Goal: Information Seeking & Learning: Learn about a topic

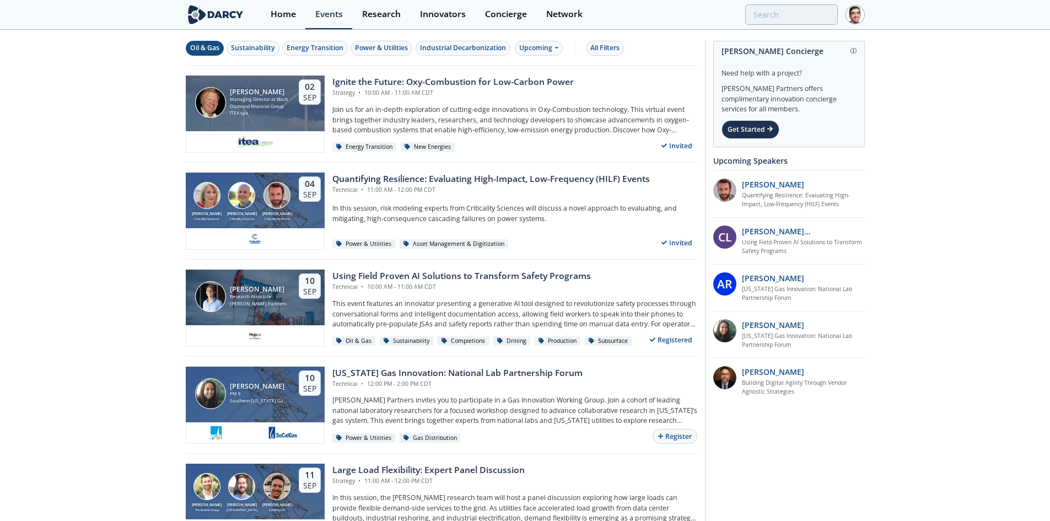
click at [203, 48] on div "Oil & Gas" at bounding box center [204, 48] width 29 height 10
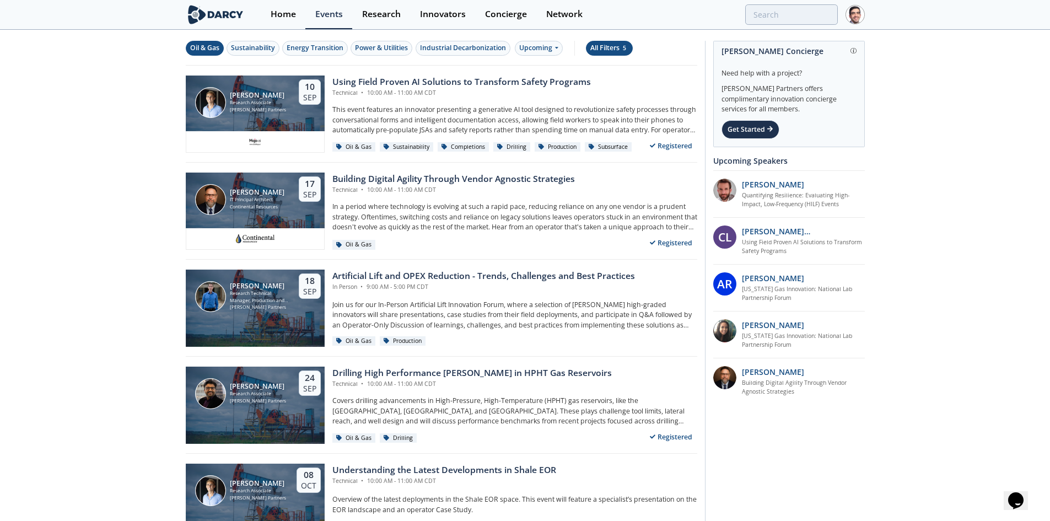
click at [609, 45] on div "All Filters 5" at bounding box center [609, 48] width 38 height 10
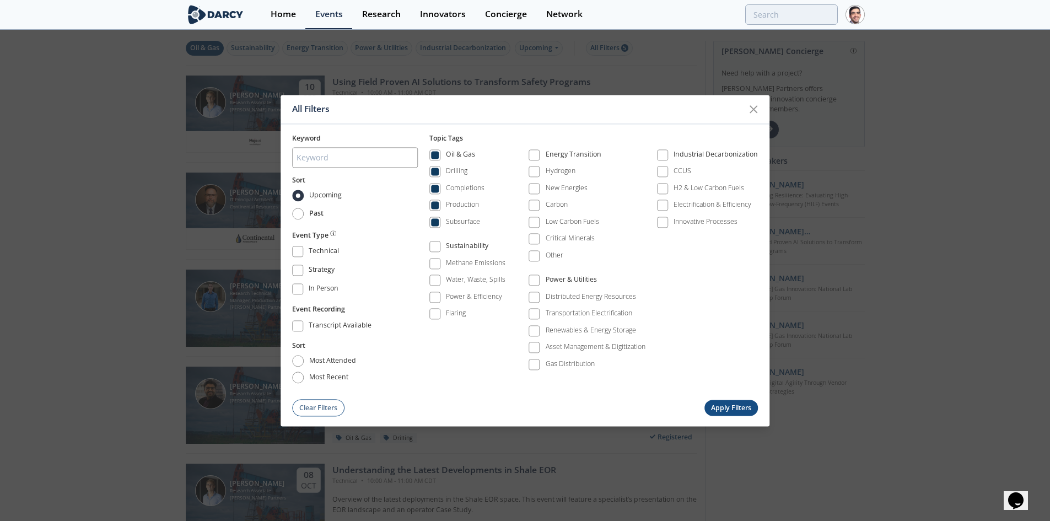
click at [307, 212] on label "Past" at bounding box center [308, 214] width 32 height 12
click at [304, 212] on input "Past" at bounding box center [298, 214] width 12 height 12
radio input "true"
click at [741, 400] on button "Apply Filters" at bounding box center [732, 408] width 54 height 16
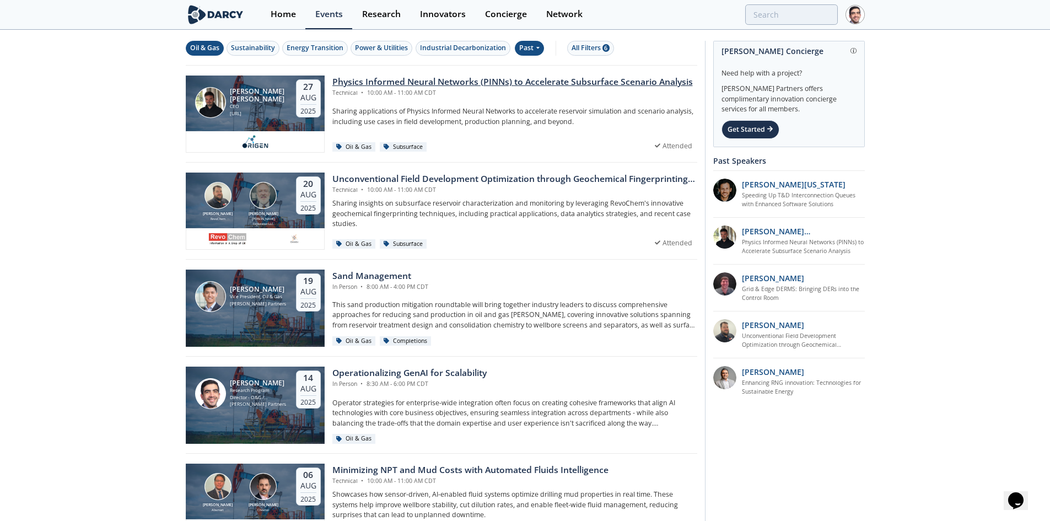
click at [598, 79] on div "Physics Informed Neural Networks (PINNs) to Accelerate Subsurface Scenario Anal…" at bounding box center [512, 82] width 361 height 13
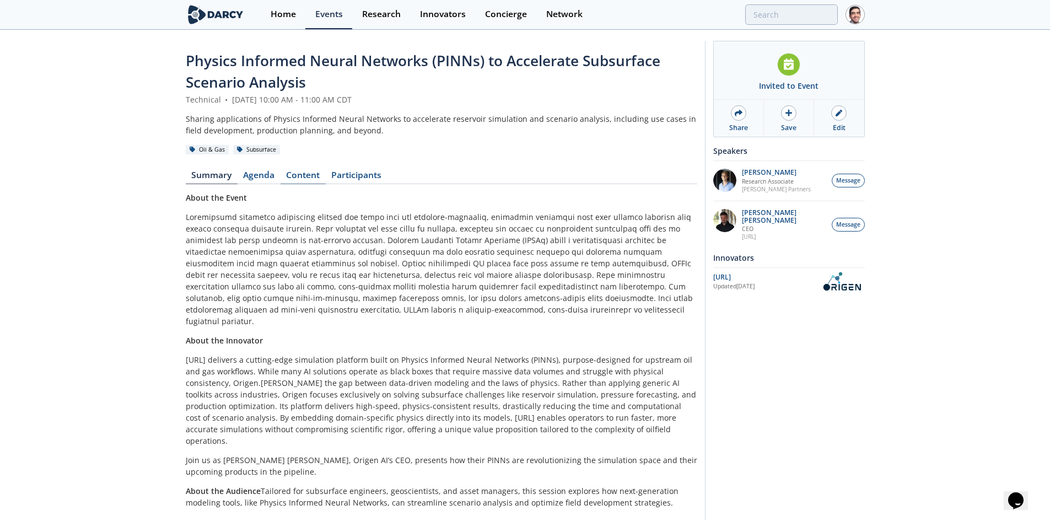
click at [303, 172] on link "Content" at bounding box center [303, 177] width 45 height 13
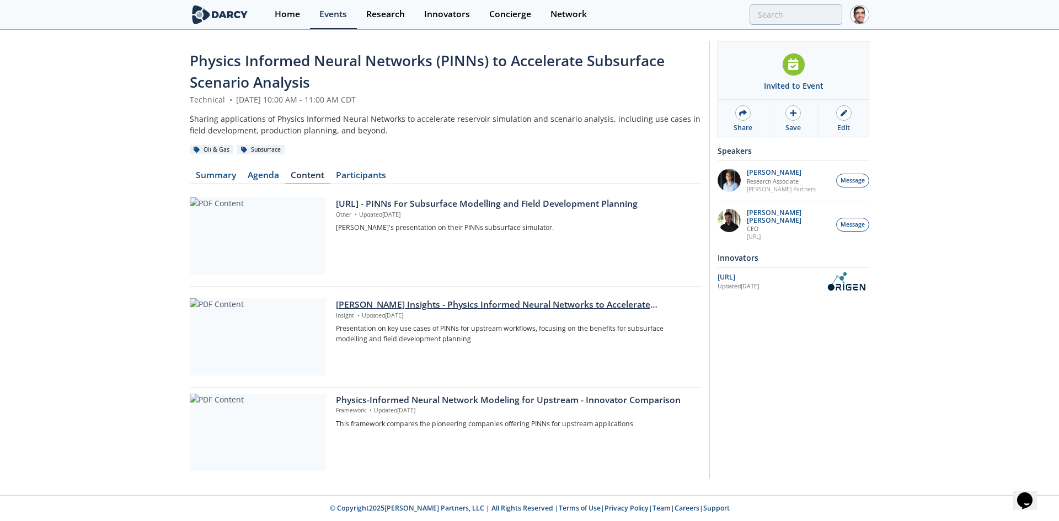
click at [353, 301] on div "Darcy Insights - Physics Informed Neural Networks to Accelerate Subsurface Scen…" at bounding box center [515, 304] width 358 height 13
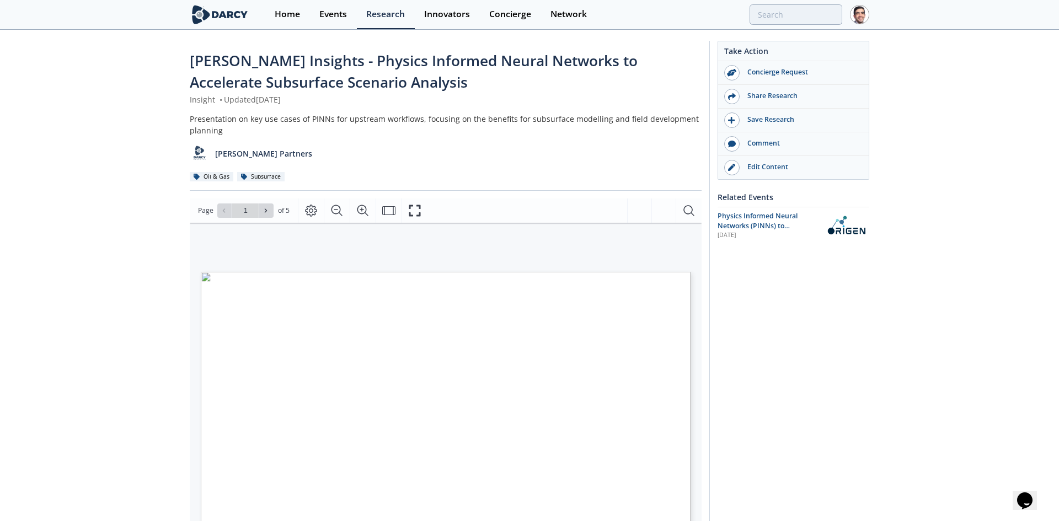
type input "2"
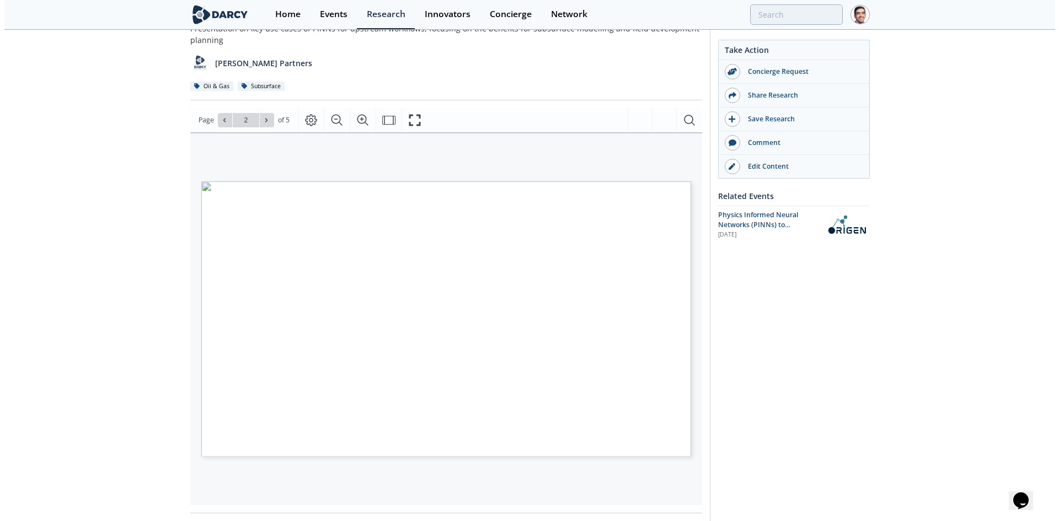
scroll to position [110, 0]
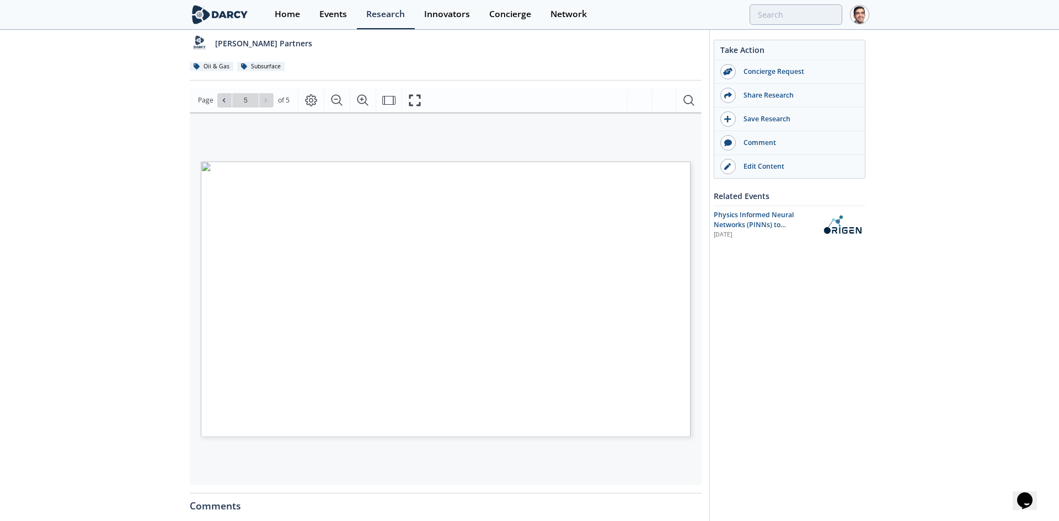
type input "4"
click at [410, 98] on icon "Fullscreen" at bounding box center [414, 100] width 13 height 13
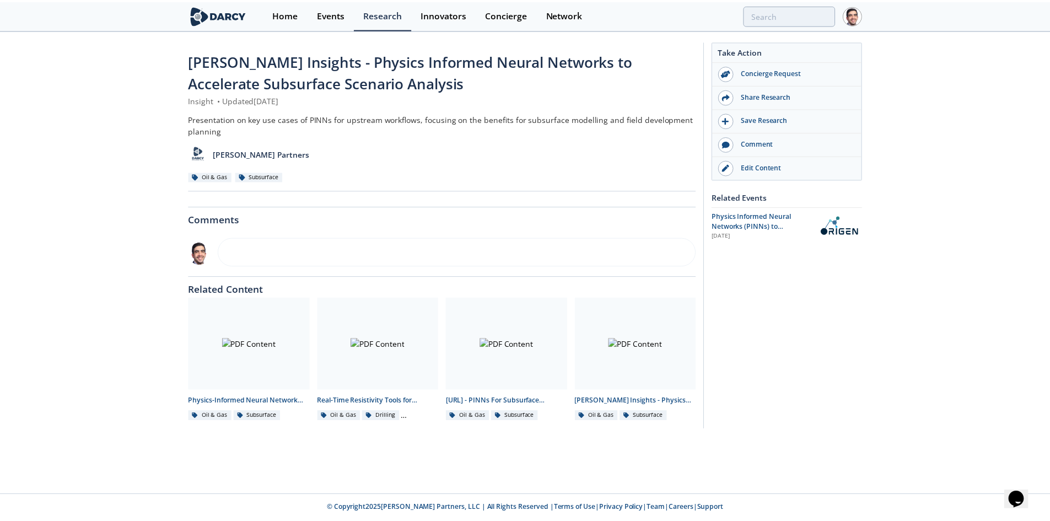
scroll to position [0, 0]
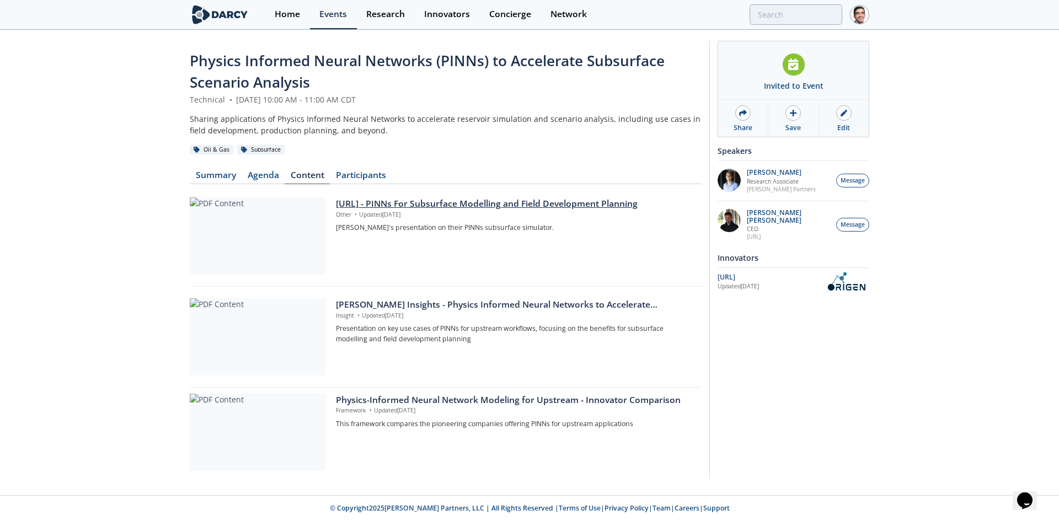
click at [332, 207] on div at bounding box center [263, 235] width 146 height 77
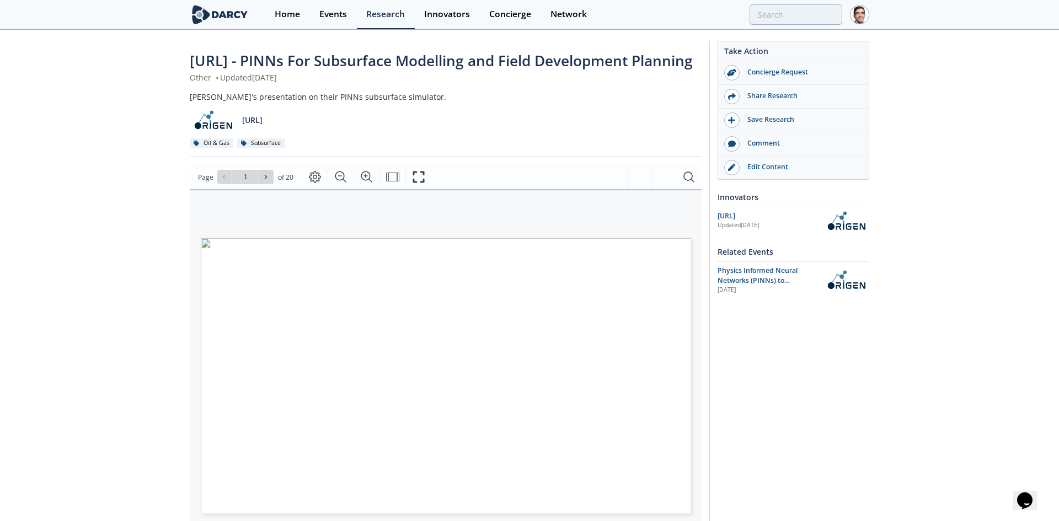
type input "2"
type input "3"
type input "5"
type input "6"
type input "7"
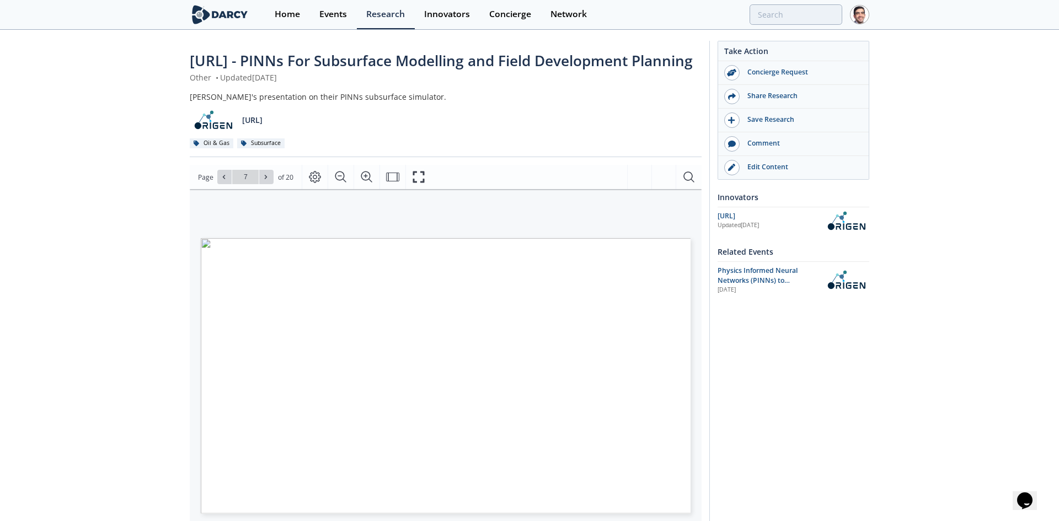
type input "8"
type input "9"
type input "10"
type input "11"
type input "13"
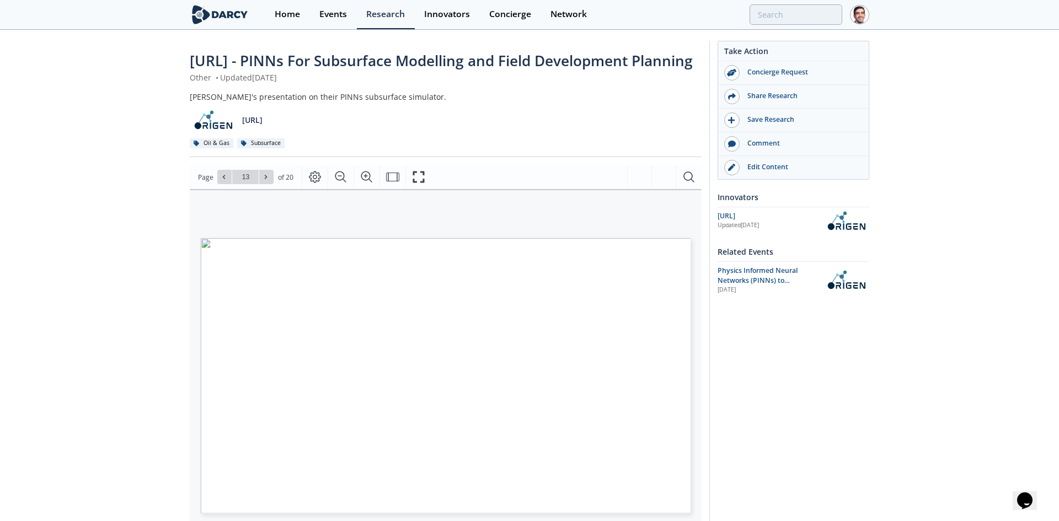
type input "14"
type input "17"
